Goal: Navigation & Orientation: Find specific page/section

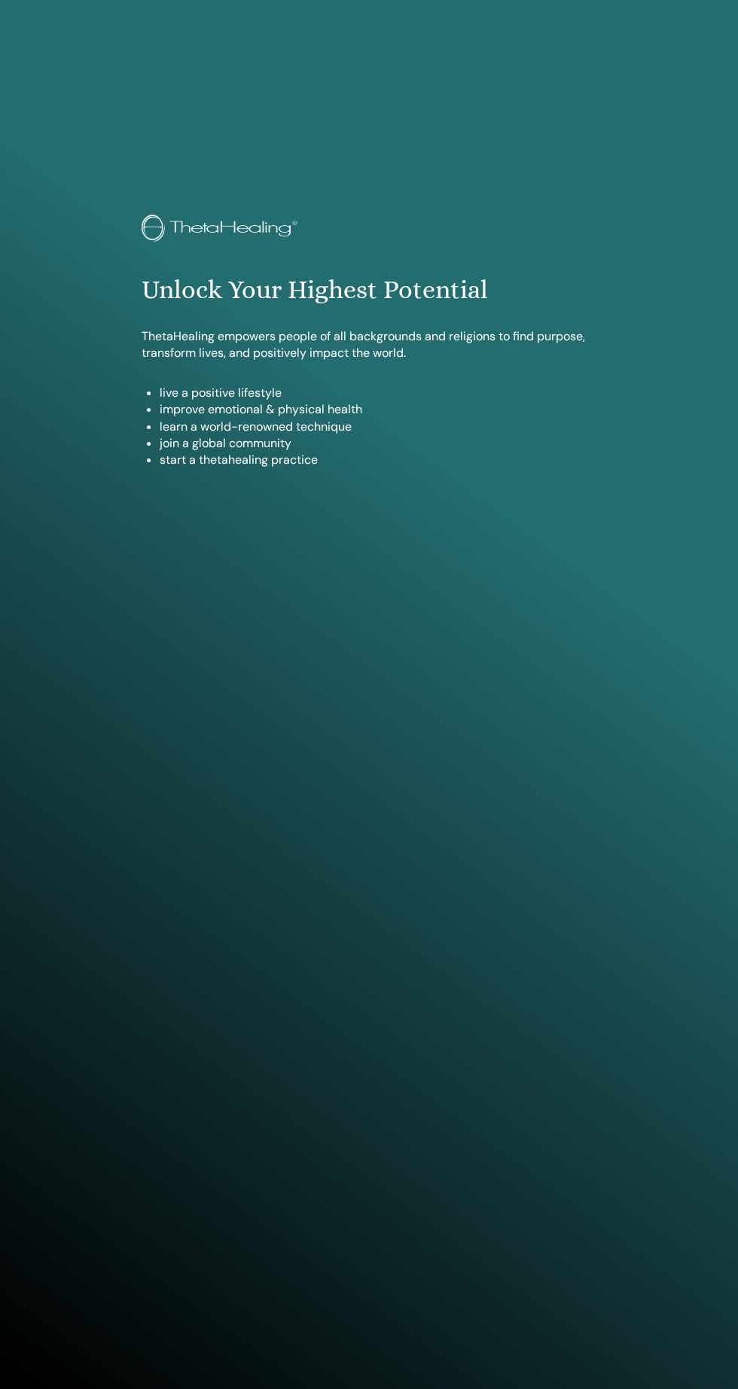
scroll to position [1287, 0]
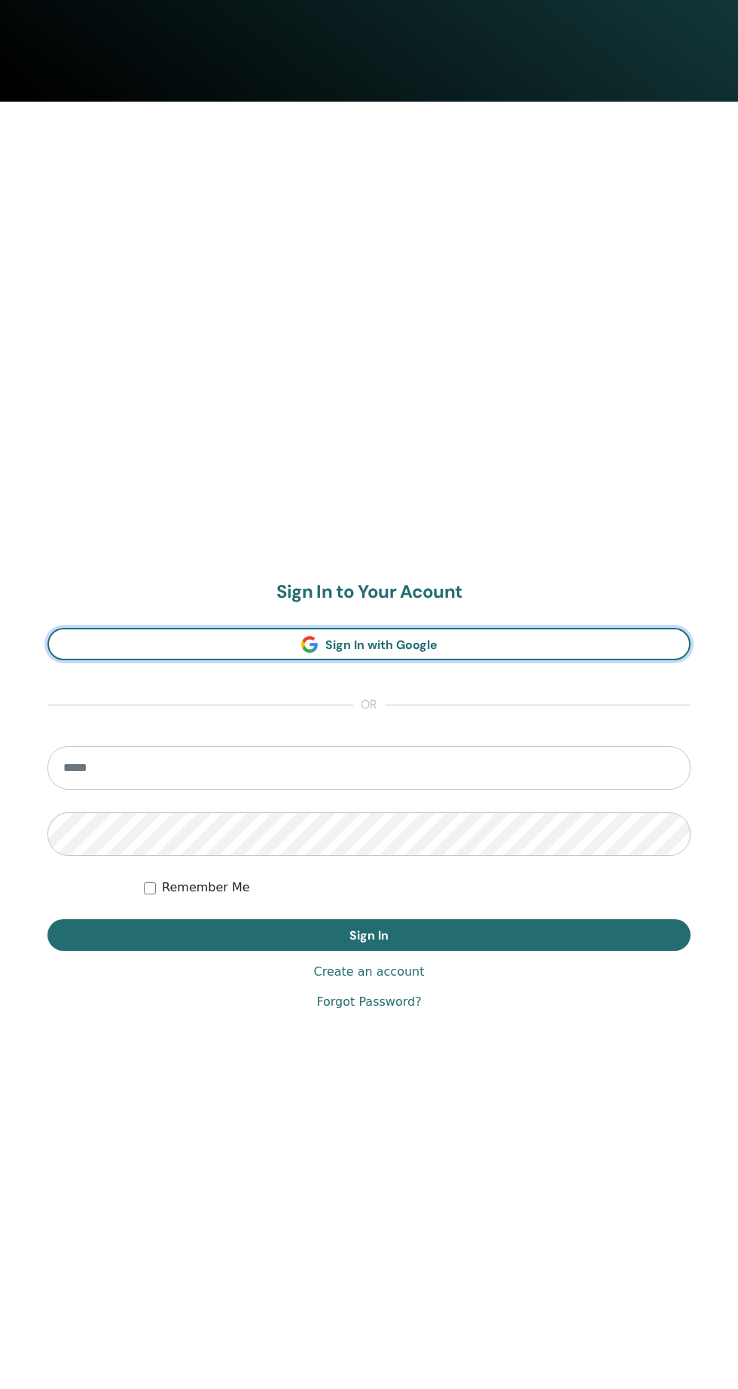
click at [574, 654] on link "Sign In with Google" at bounding box center [368, 644] width 643 height 32
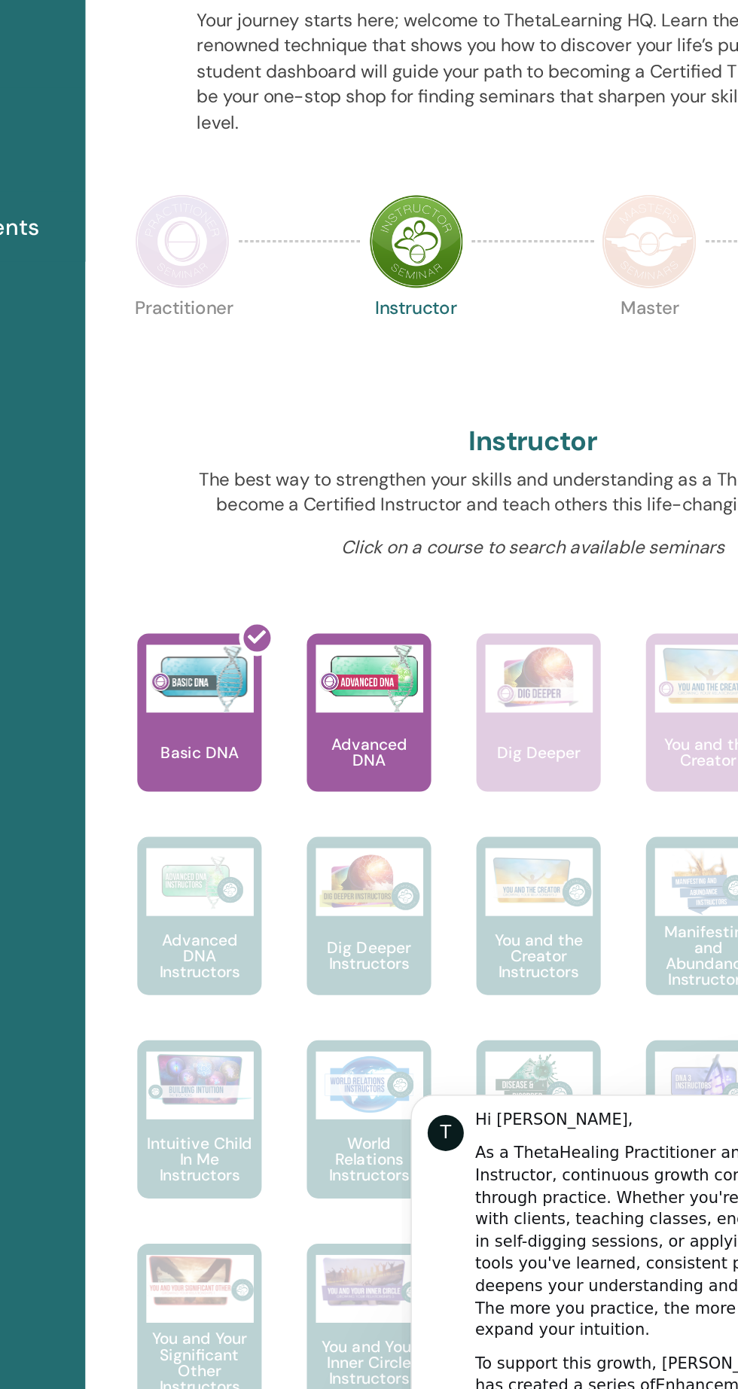
click at [285, 830] on div at bounding box center [311, 811] width 83 height 136
click at [286, 817] on div at bounding box center [311, 811] width 83 height 136
